Goal: Complete application form

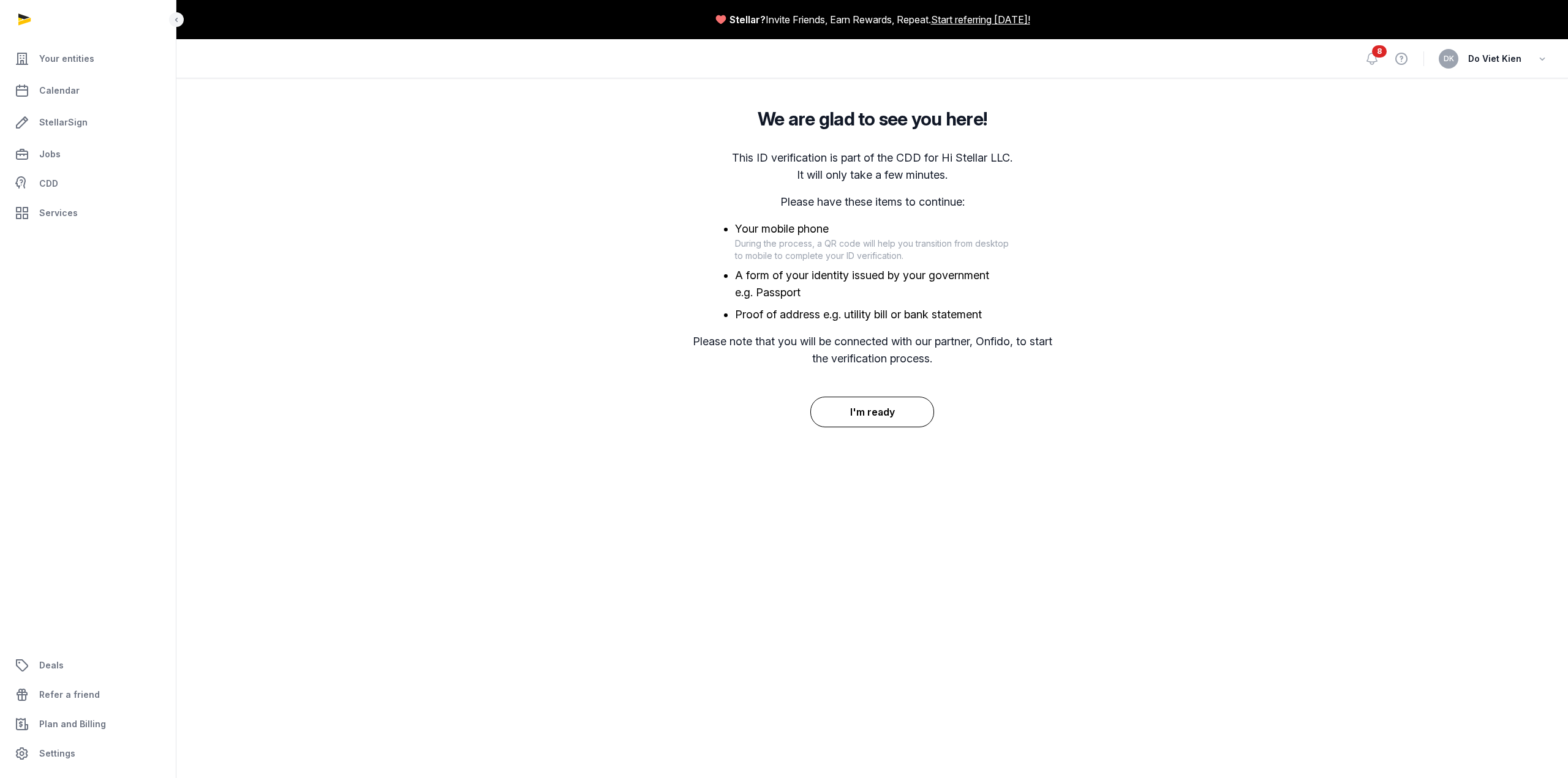
click at [888, 411] on button "I'm ready" at bounding box center [872, 412] width 124 height 31
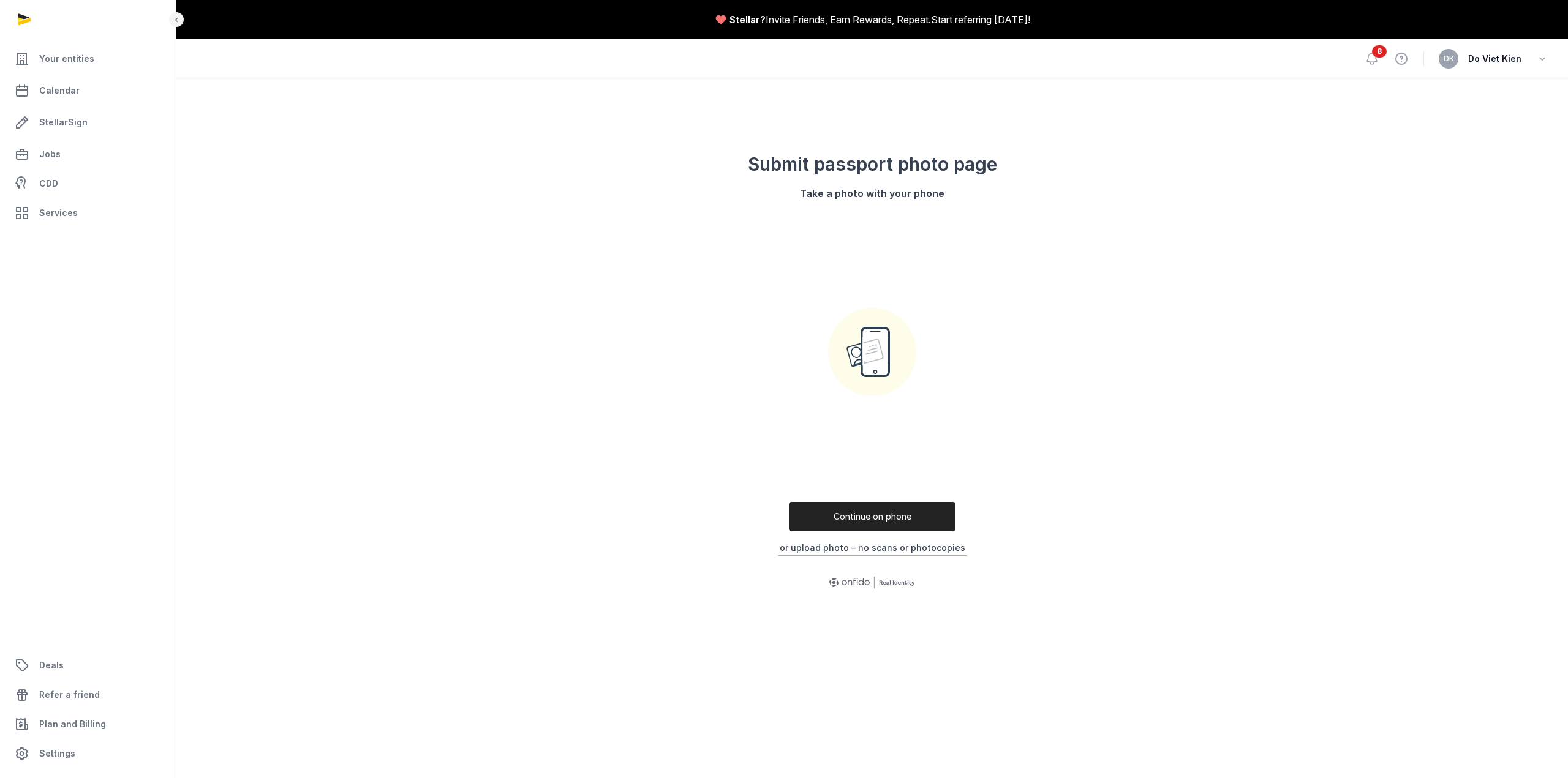
click at [911, 549] on button "or upload photo – no scans or photocopies" at bounding box center [872, 548] width 189 height 16
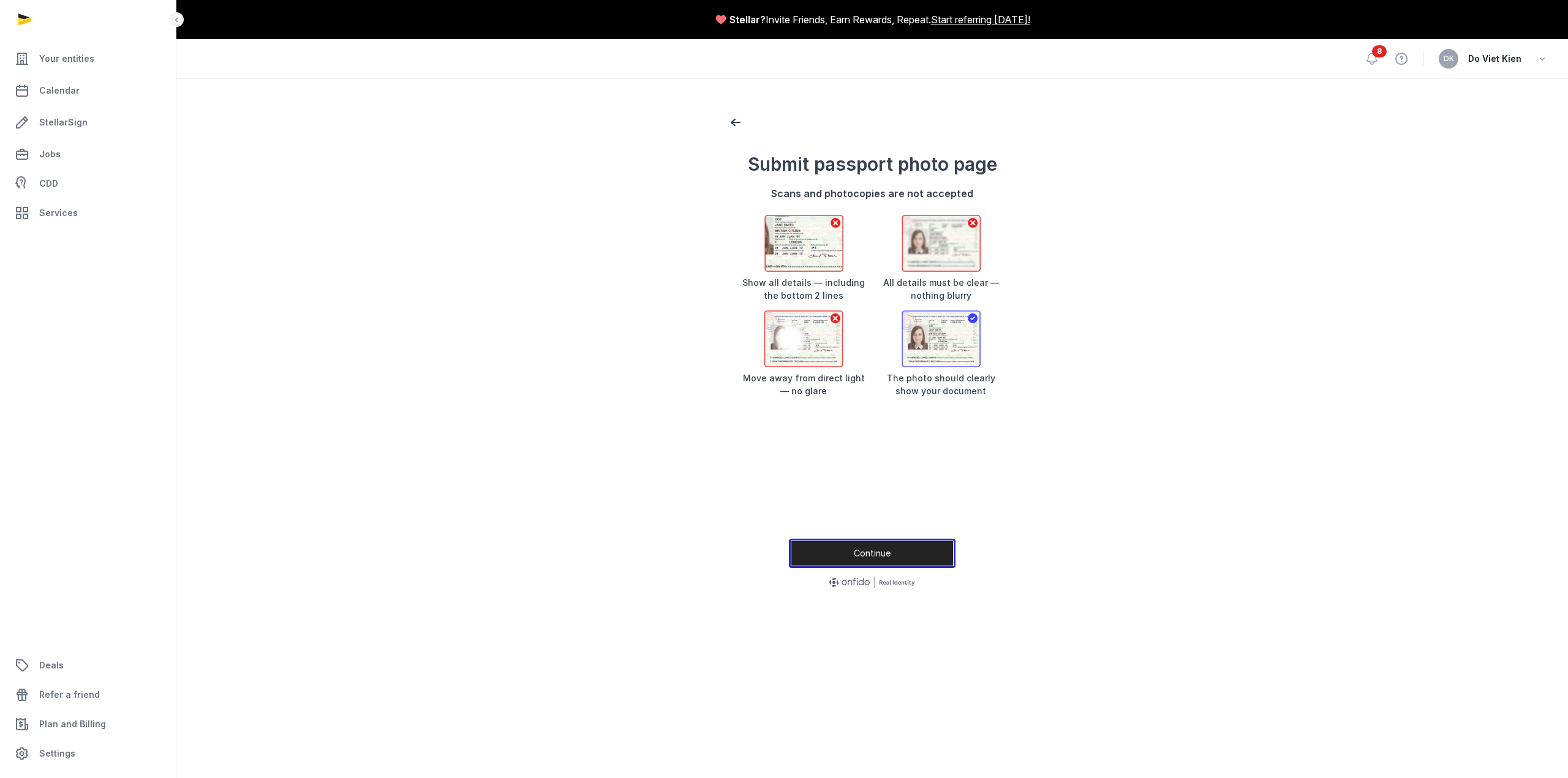
click at [867, 545] on button "Continue" at bounding box center [872, 553] width 167 height 29
click at [880, 549] on button "Continue" at bounding box center [872, 553] width 167 height 29
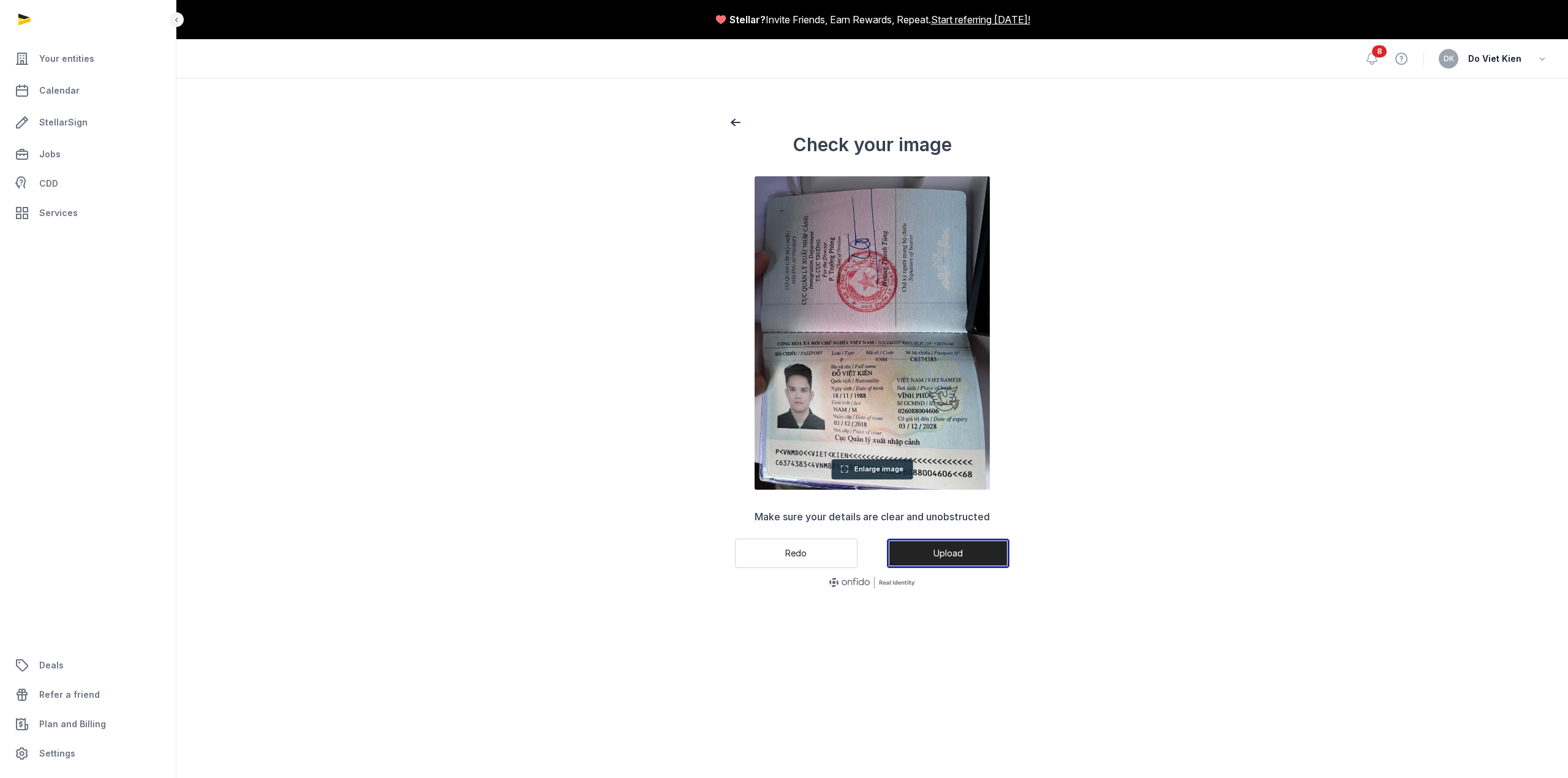
click at [978, 553] on button "Upload" at bounding box center [948, 553] width 122 height 29
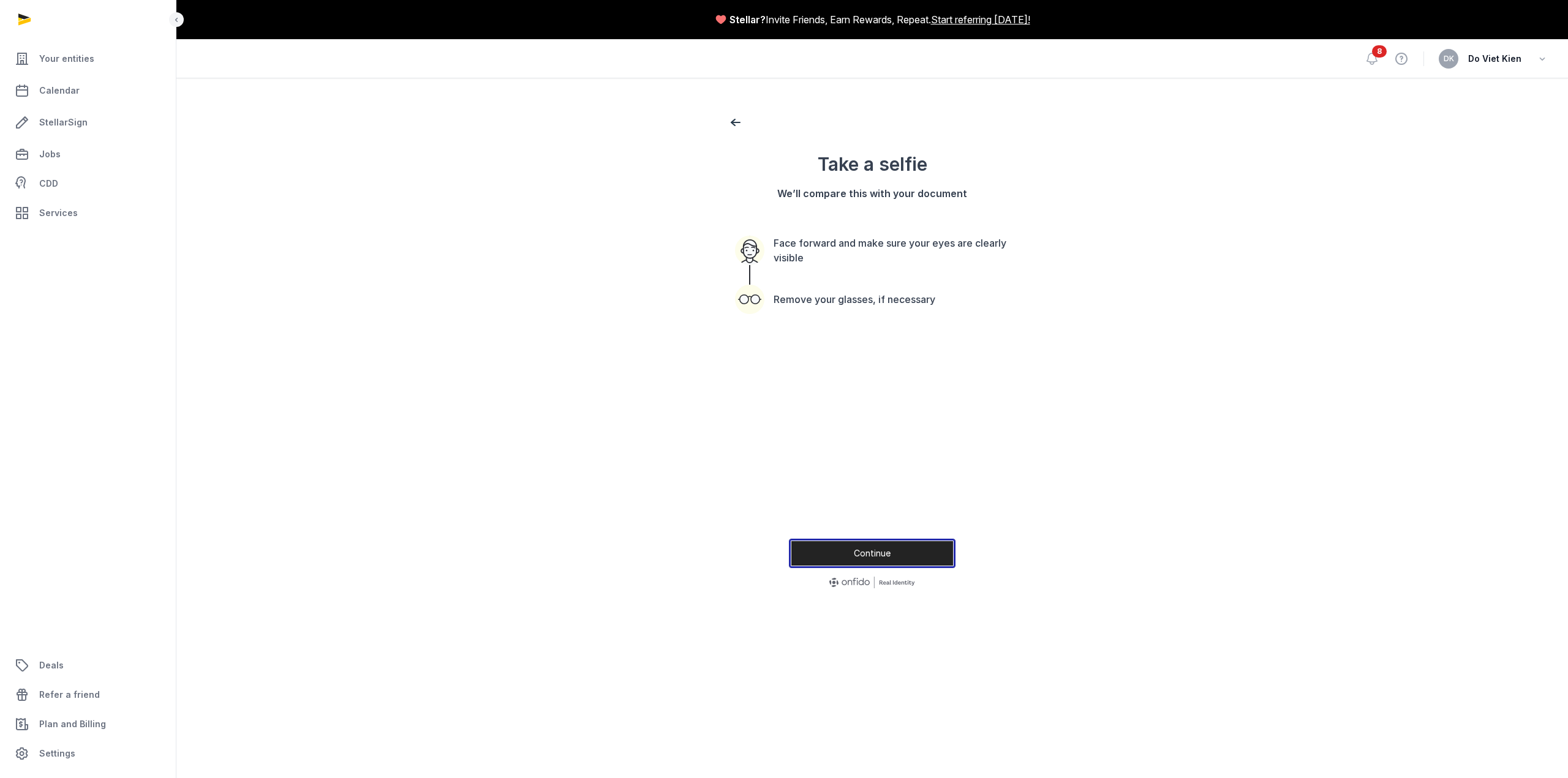
click at [912, 553] on button "Continue" at bounding box center [872, 553] width 167 height 29
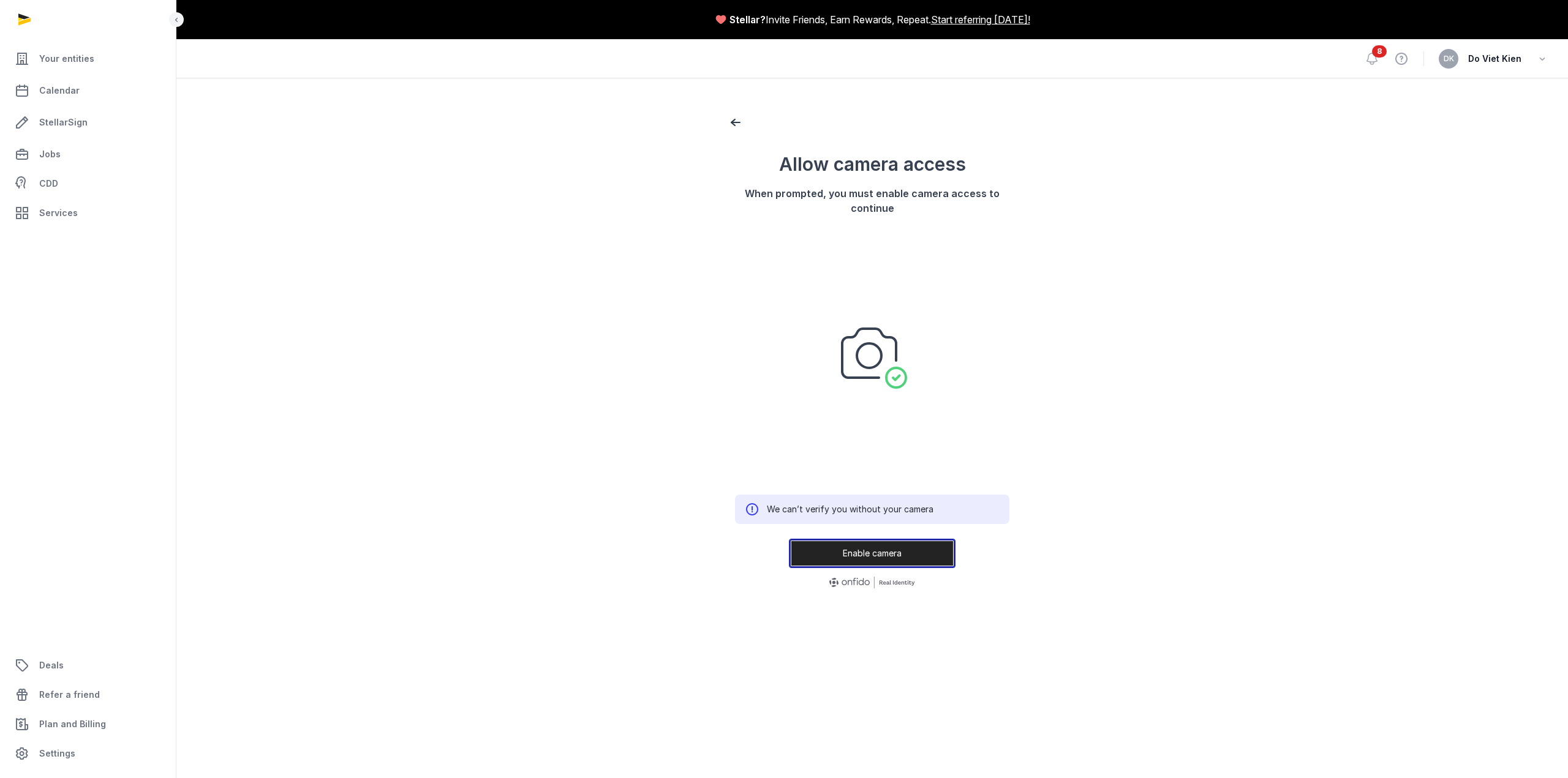
click at [868, 556] on button "Enable camera" at bounding box center [872, 553] width 167 height 29
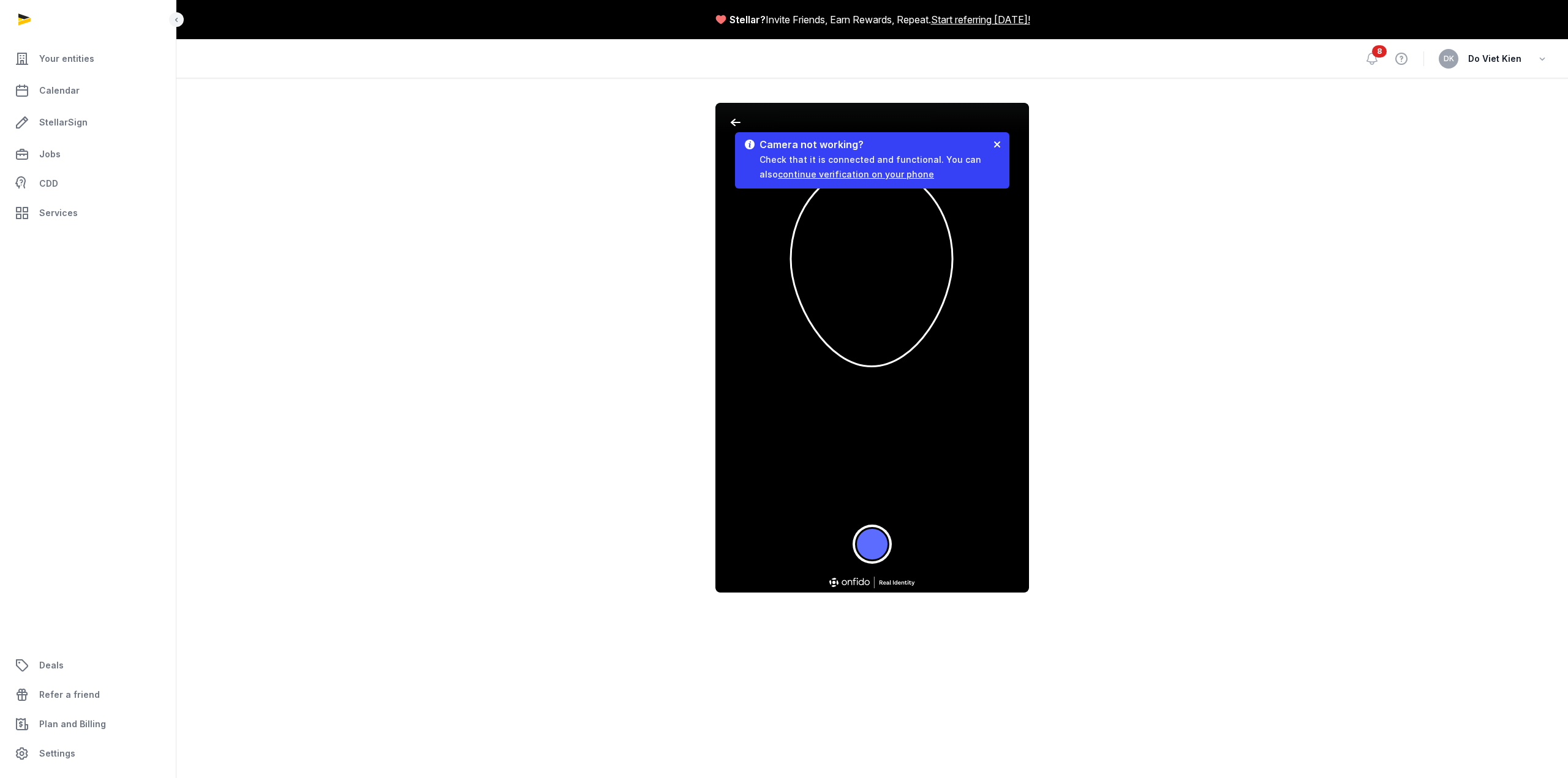
click at [871, 553] on button "Take a photo" at bounding box center [872, 544] width 34 height 34
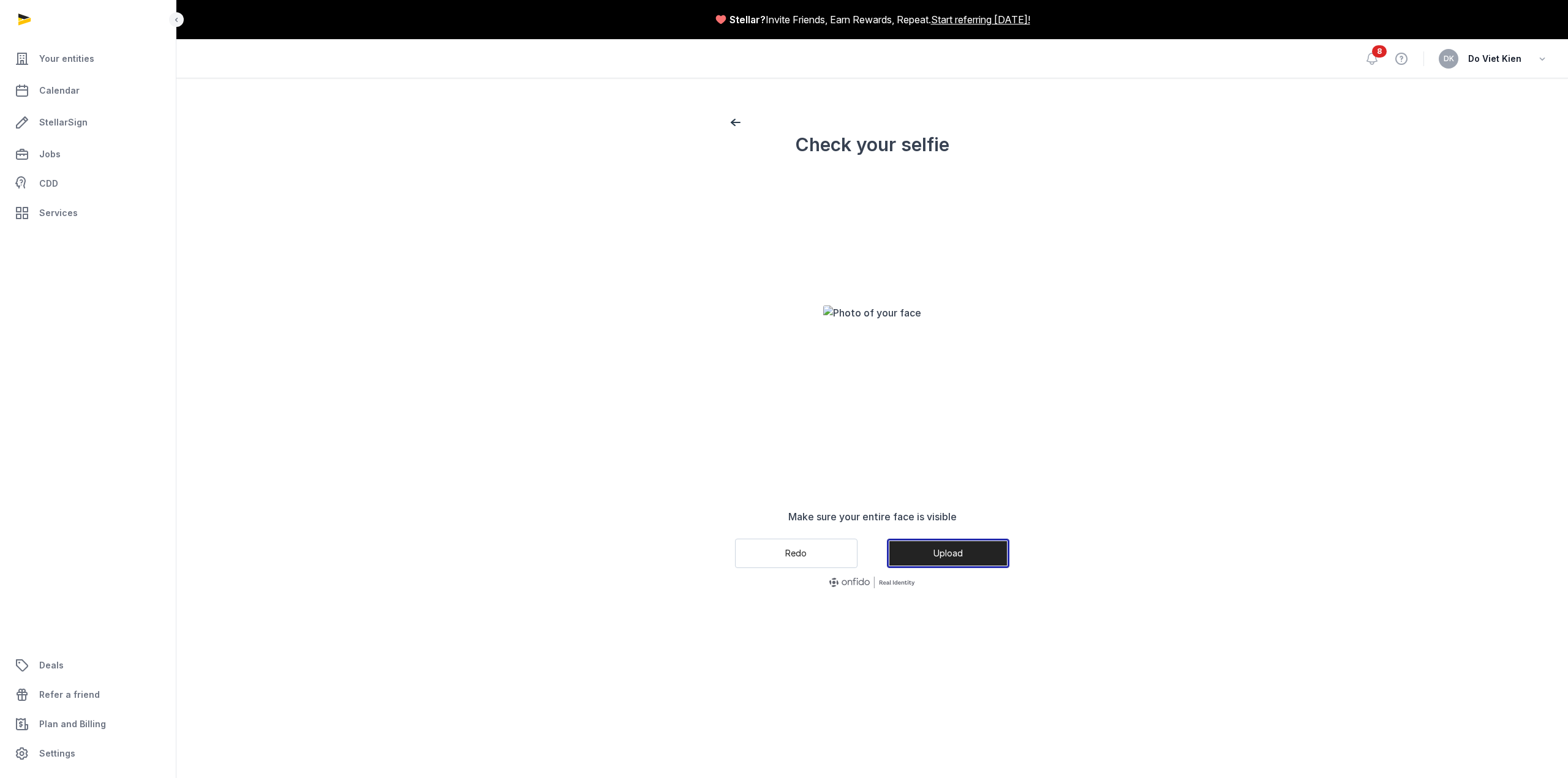
click at [932, 556] on button "Upload" at bounding box center [948, 553] width 122 height 29
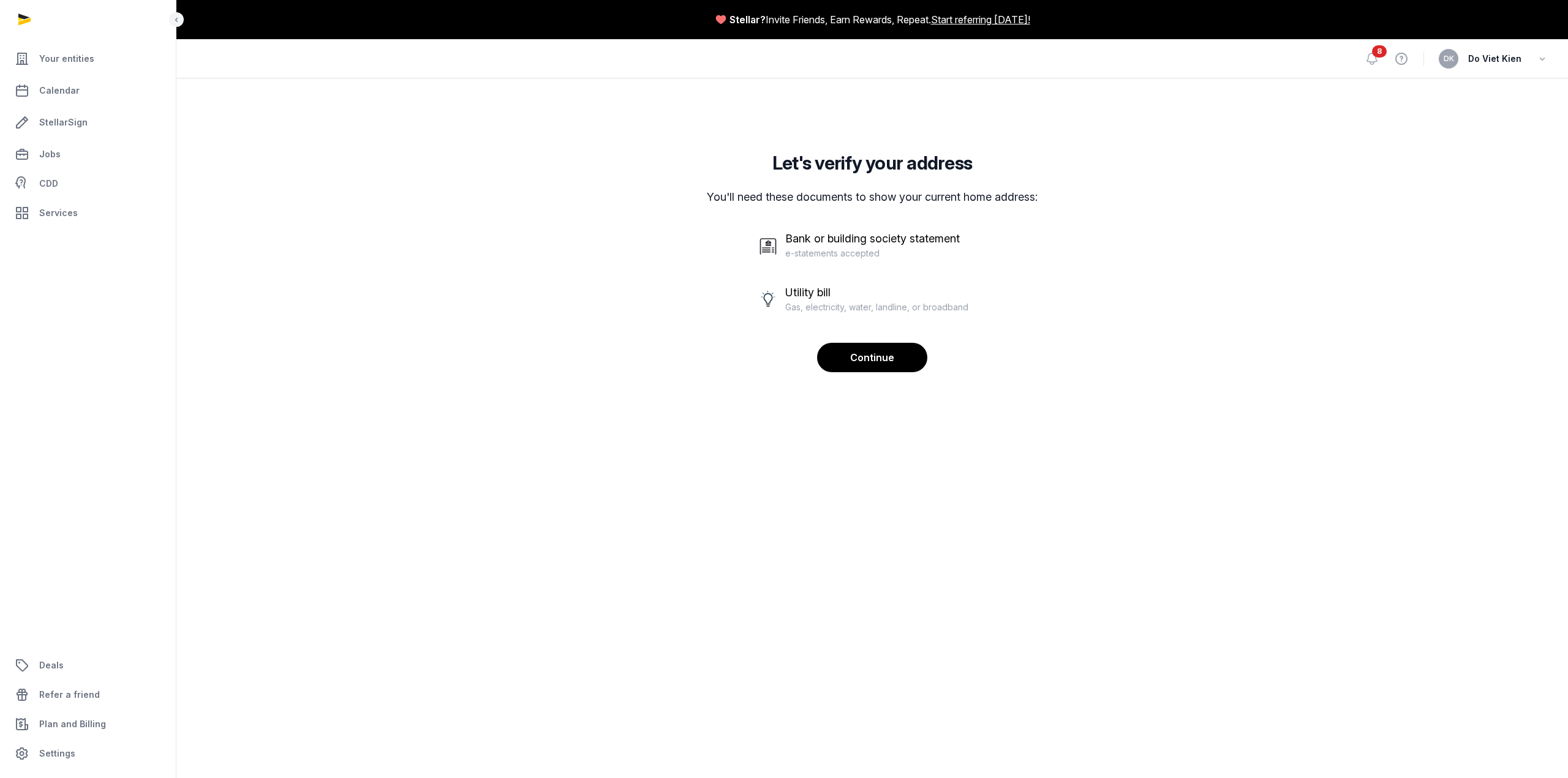
click at [815, 301] on div "Utility bill" at bounding box center [877, 293] width 183 height 17
click at [860, 366] on button "Continue" at bounding box center [872, 358] width 110 height 31
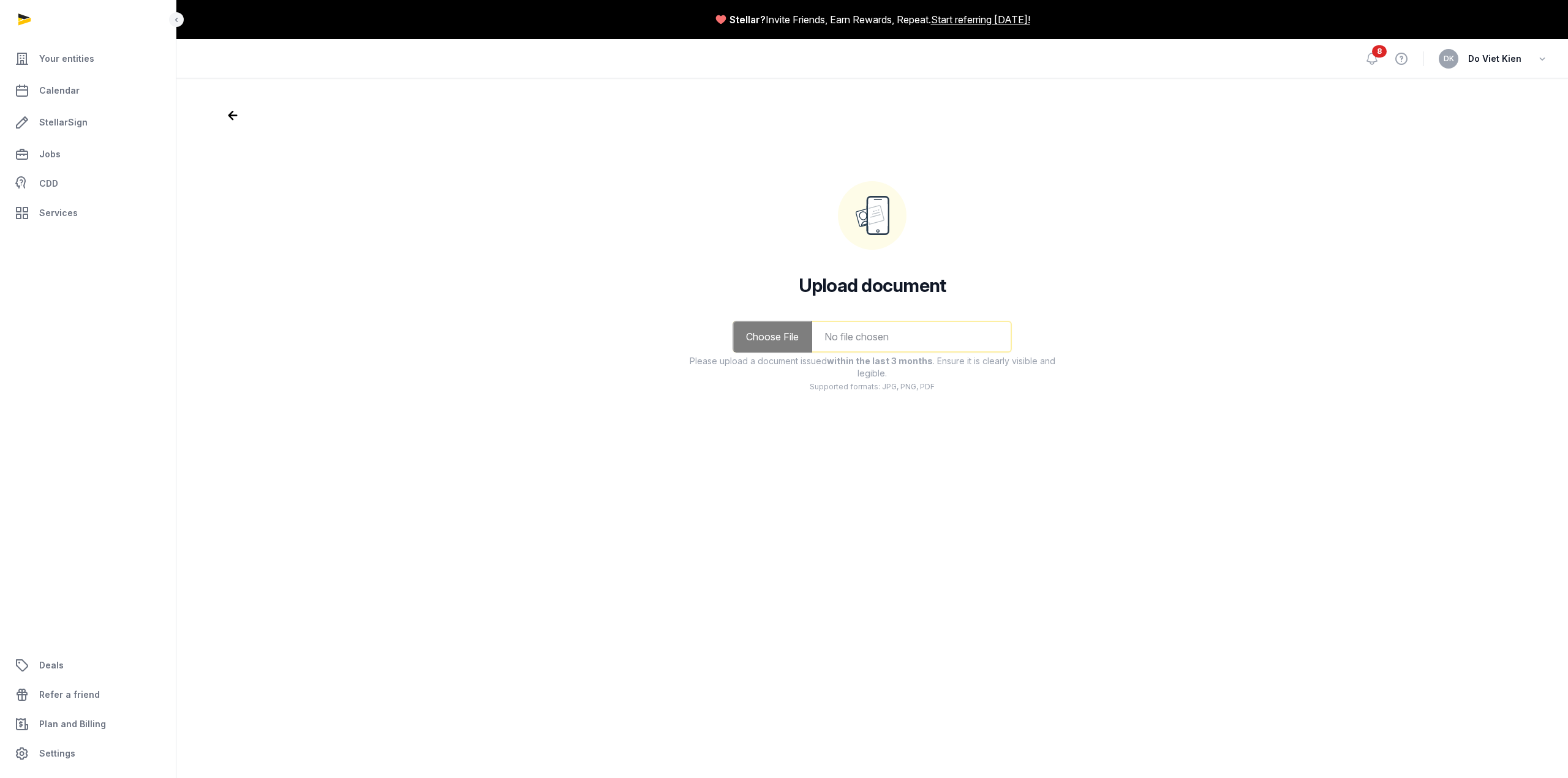
click at [873, 328] on input "file" at bounding box center [872, 336] width 279 height 32
type input "**********"
click at [877, 473] on button "Submit" at bounding box center [872, 476] width 124 height 31
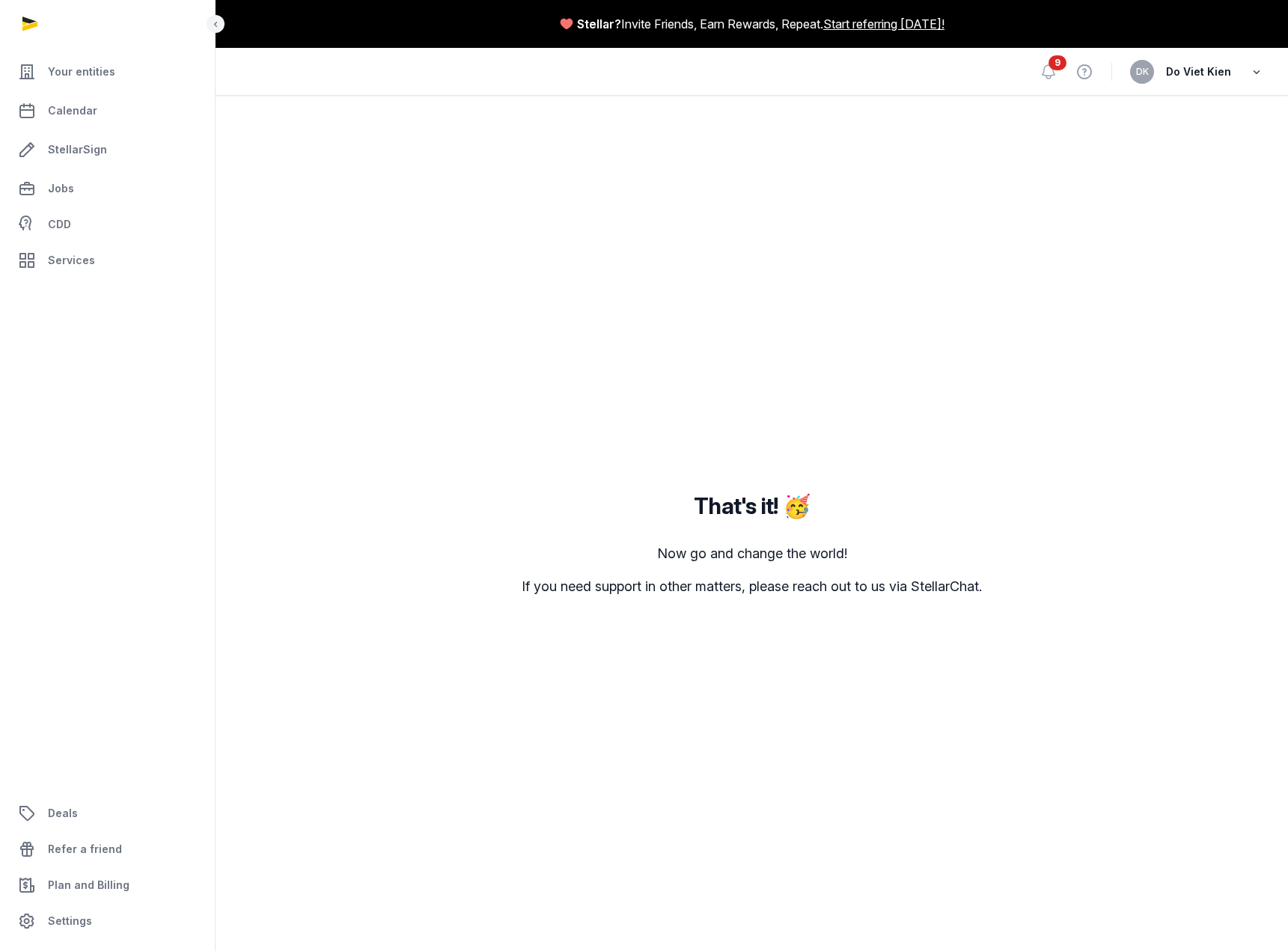
click at [1262, 74] on icon "button" at bounding box center [1257, 72] width 15 height 21
click at [1151, 138] on button "Sign out" at bounding box center [1179, 133] width 168 height 27
